Goal: Find specific page/section

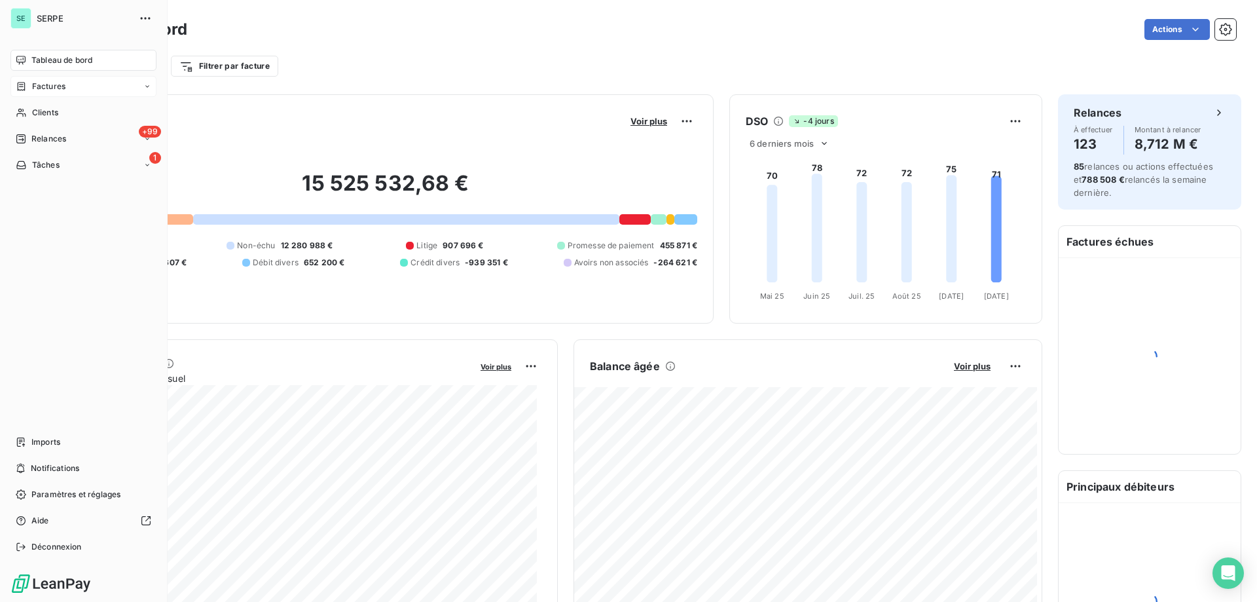
click at [68, 86] on div "Factures" at bounding box center [83, 86] width 146 height 21
click at [76, 106] on div "Factures" at bounding box center [91, 112] width 130 height 21
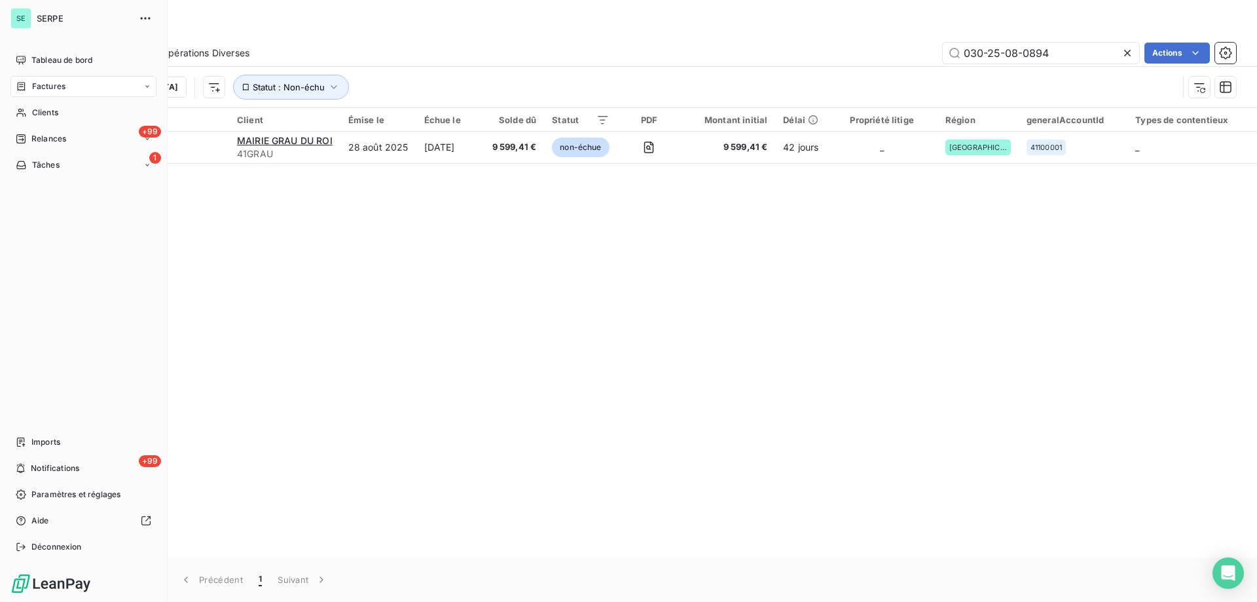
click at [46, 86] on span "Factures" at bounding box center [48, 87] width 33 height 12
click at [51, 110] on span "Factures" at bounding box center [47, 113] width 33 height 12
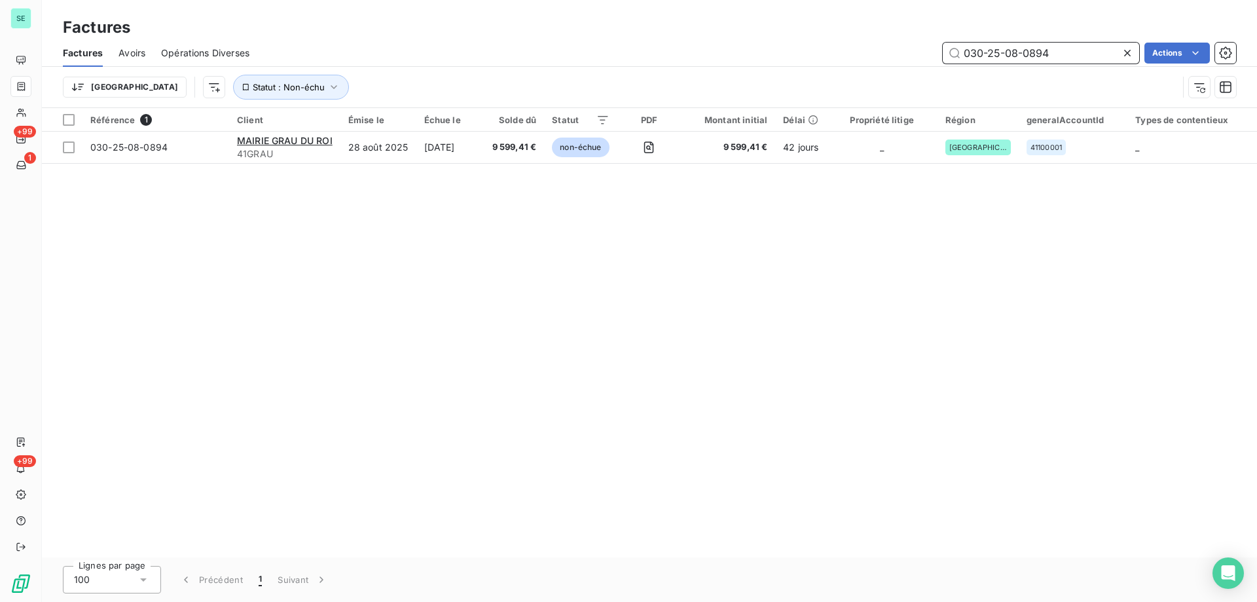
drag, startPoint x: 1064, startPoint y: 51, endPoint x: 1009, endPoint y: 59, distance: 55.6
click at [1009, 59] on input "030-25-08-0894" at bounding box center [1041, 53] width 196 height 21
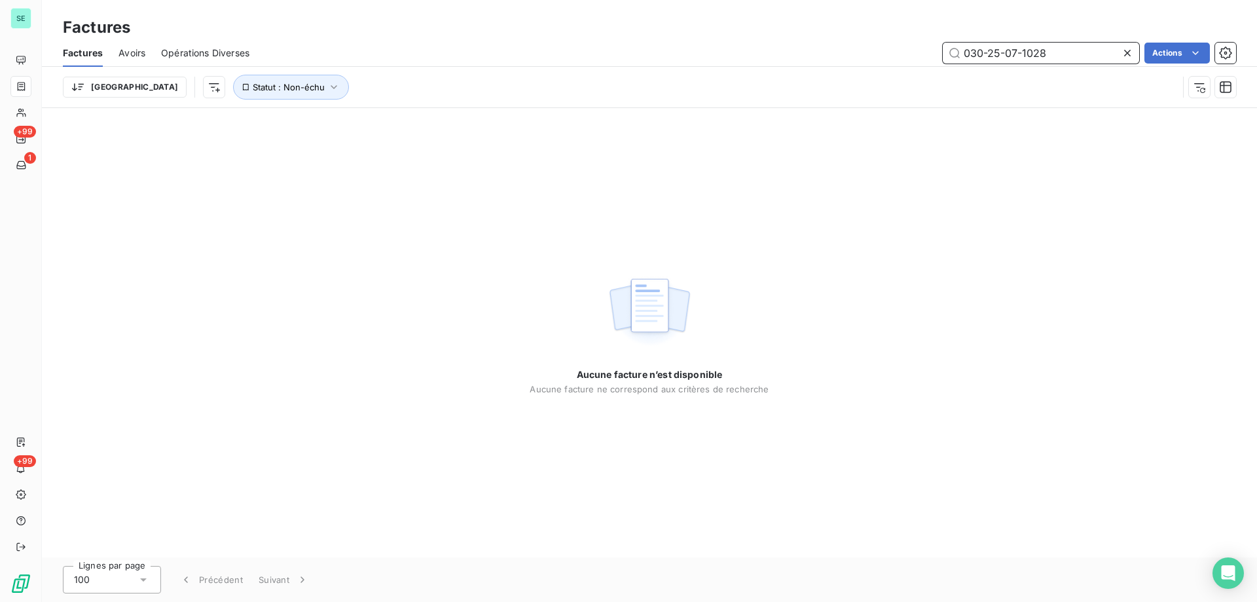
type input "030-25-07-1028"
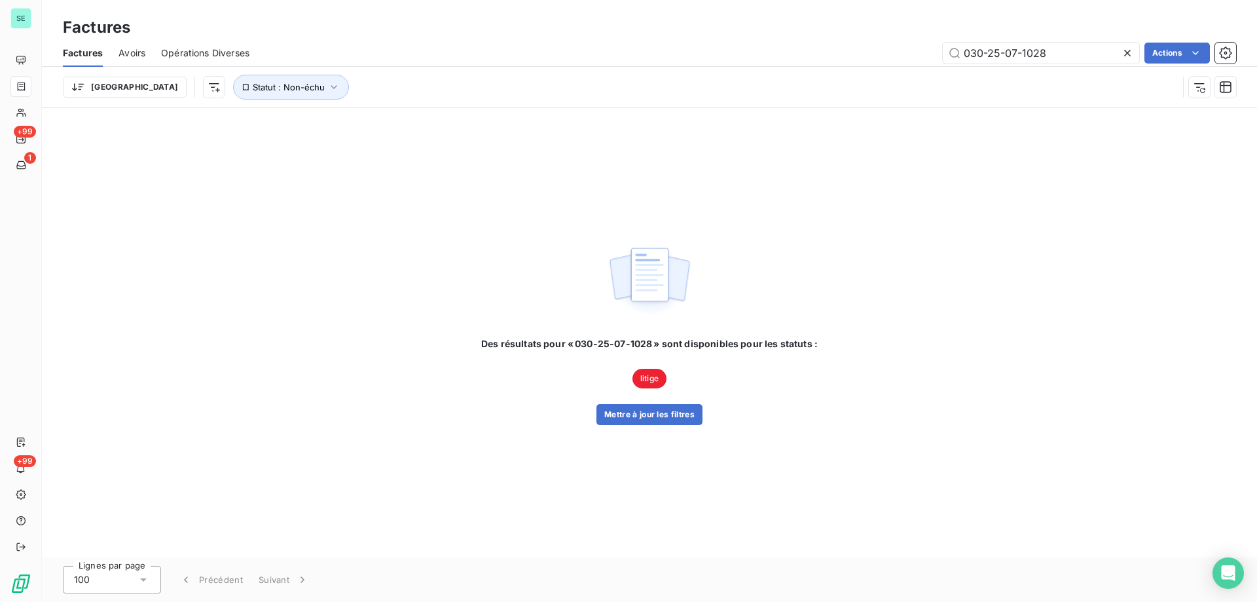
click at [654, 379] on span "litige" at bounding box center [650, 379] width 34 height 20
click at [664, 418] on button "Mettre à jour les filtres" at bounding box center [650, 414] width 106 height 21
